Goal: Information Seeking & Learning: Understand process/instructions

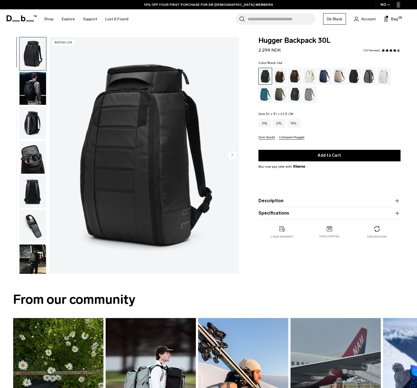
click at [33, 158] on img "button" at bounding box center [32, 157] width 27 height 33
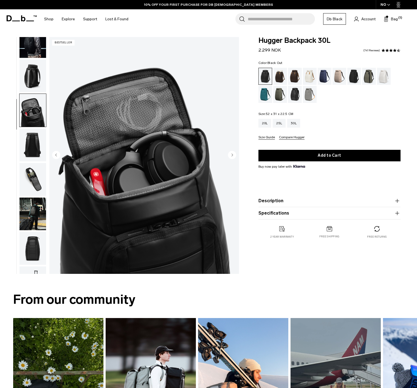
scroll to position [103, 0]
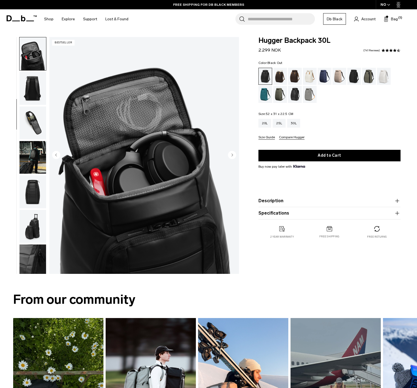
click at [35, 159] on img "button" at bounding box center [32, 157] width 27 height 33
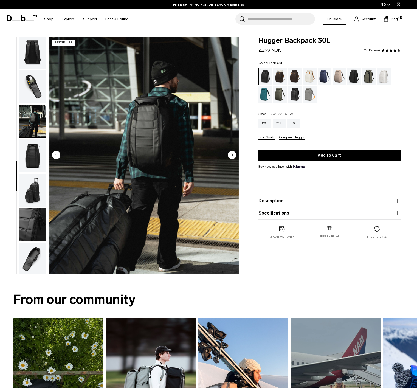
scroll to position [142, 0]
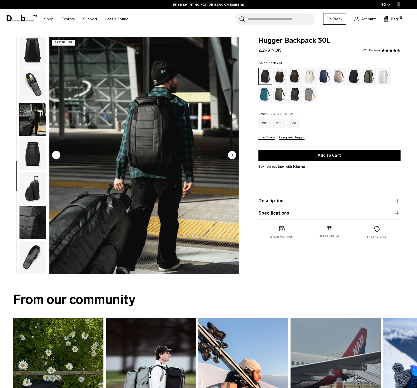
click at [34, 91] on img "button" at bounding box center [32, 84] width 27 height 33
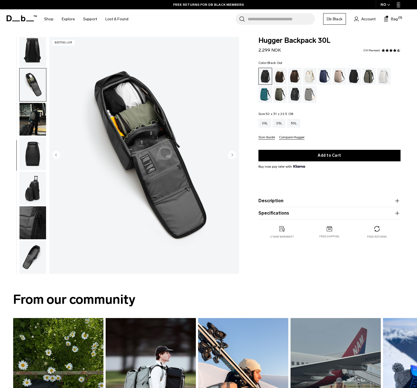
click at [269, 138] on button "Size Guide" at bounding box center [266, 137] width 16 height 4
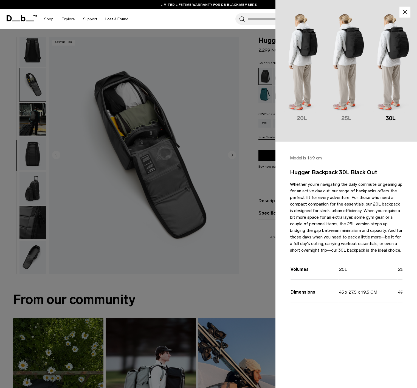
click at [349, 94] on img at bounding box center [346, 71] width 142 height 142
click at [393, 109] on img at bounding box center [346, 71] width 142 height 142
click at [345, 278] on td "20L" at bounding box center [368, 268] width 58 height 22
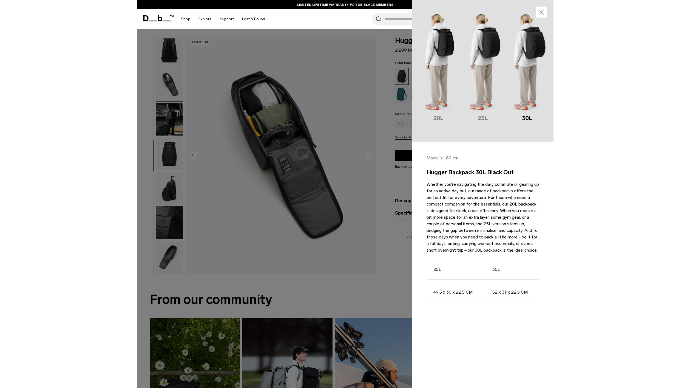
scroll to position [0, 104]
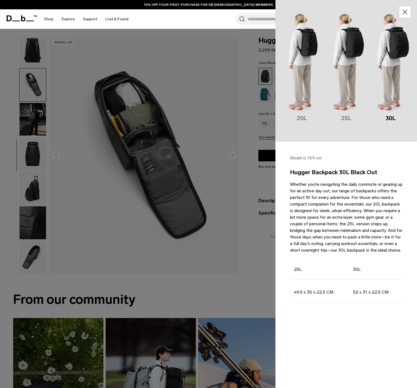
click at [405, 15] on icon "button" at bounding box center [405, 12] width 8 height 8
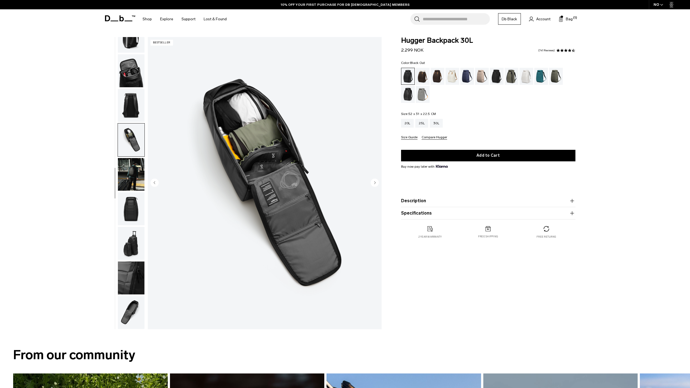
scroll to position [86, 0]
